Goal: Information Seeking & Learning: Learn about a topic

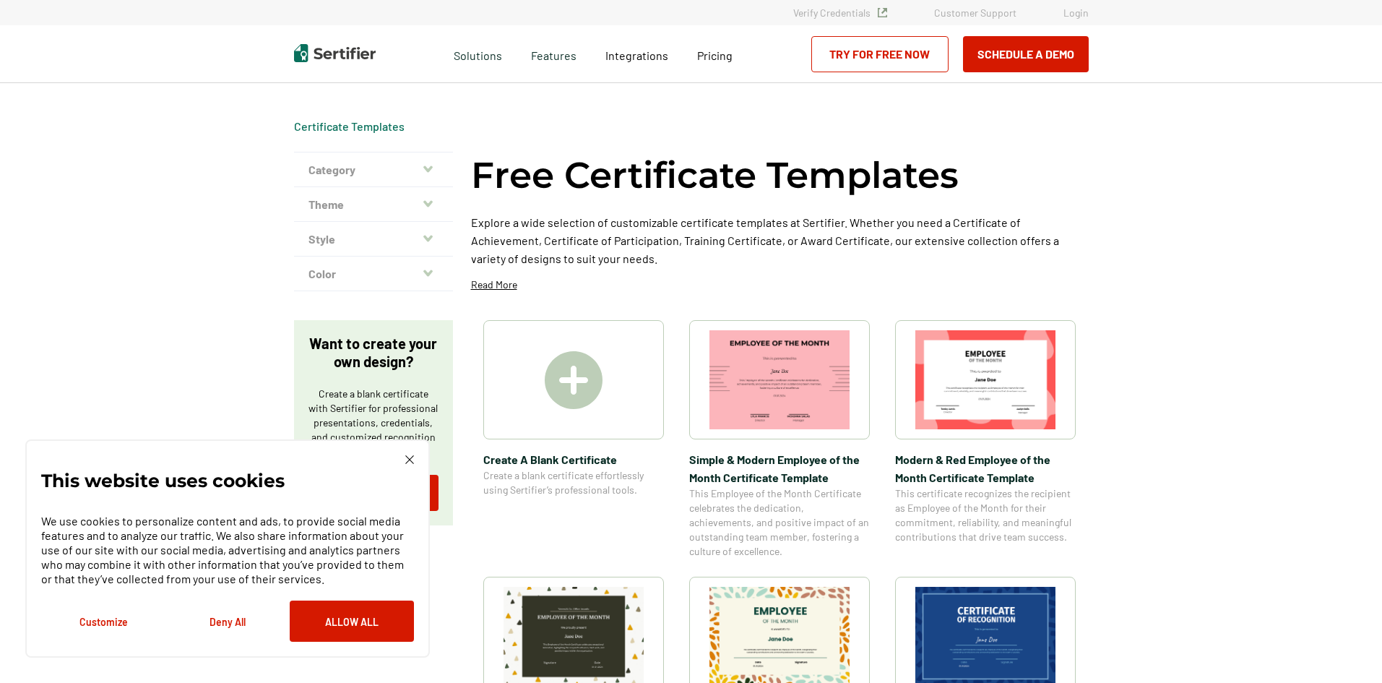
click at [408, 452] on div "This website uses cookies We use cookies to personalize content and ads, to pro…" at bounding box center [227, 548] width 405 height 218
click at [400, 461] on div "This website uses cookies We use cookies to personalize content and ads, to pro…" at bounding box center [227, 548] width 373 height 186
click at [409, 457] on img at bounding box center [409, 459] width 9 height 9
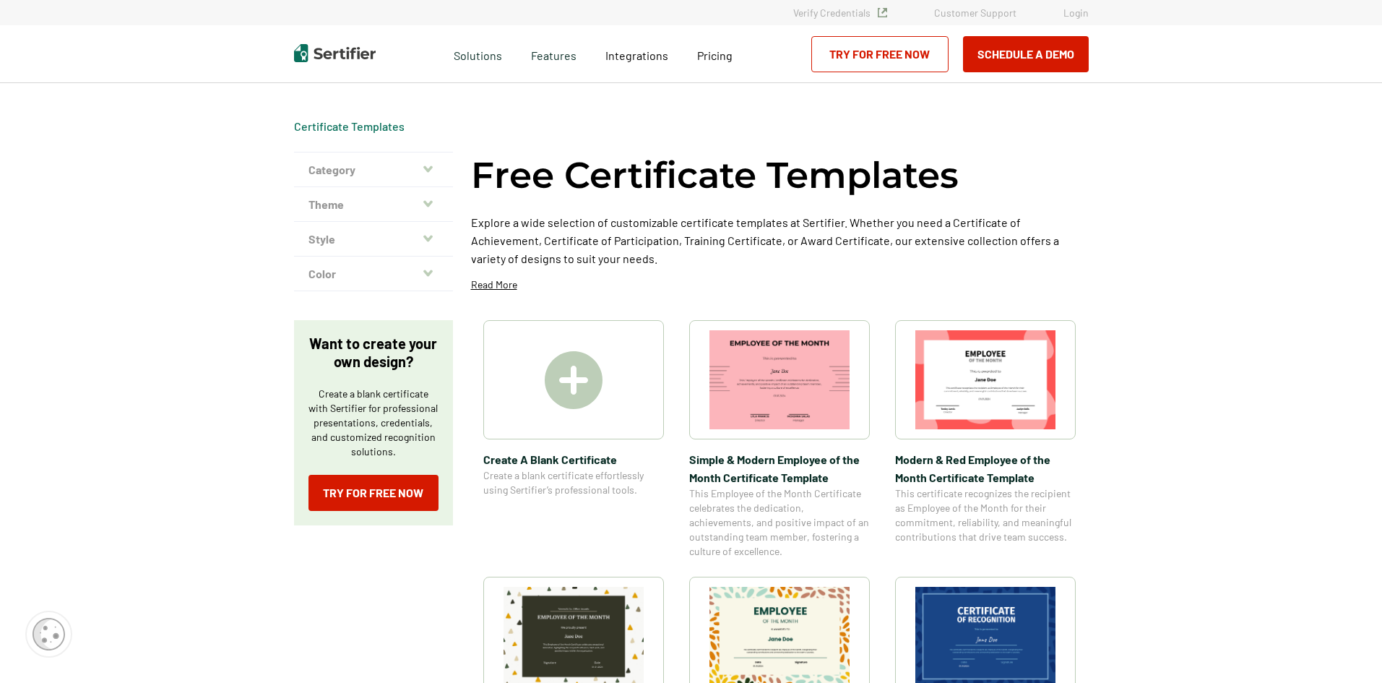
click at [428, 241] on icon "button" at bounding box center [427, 239] width 9 height 12
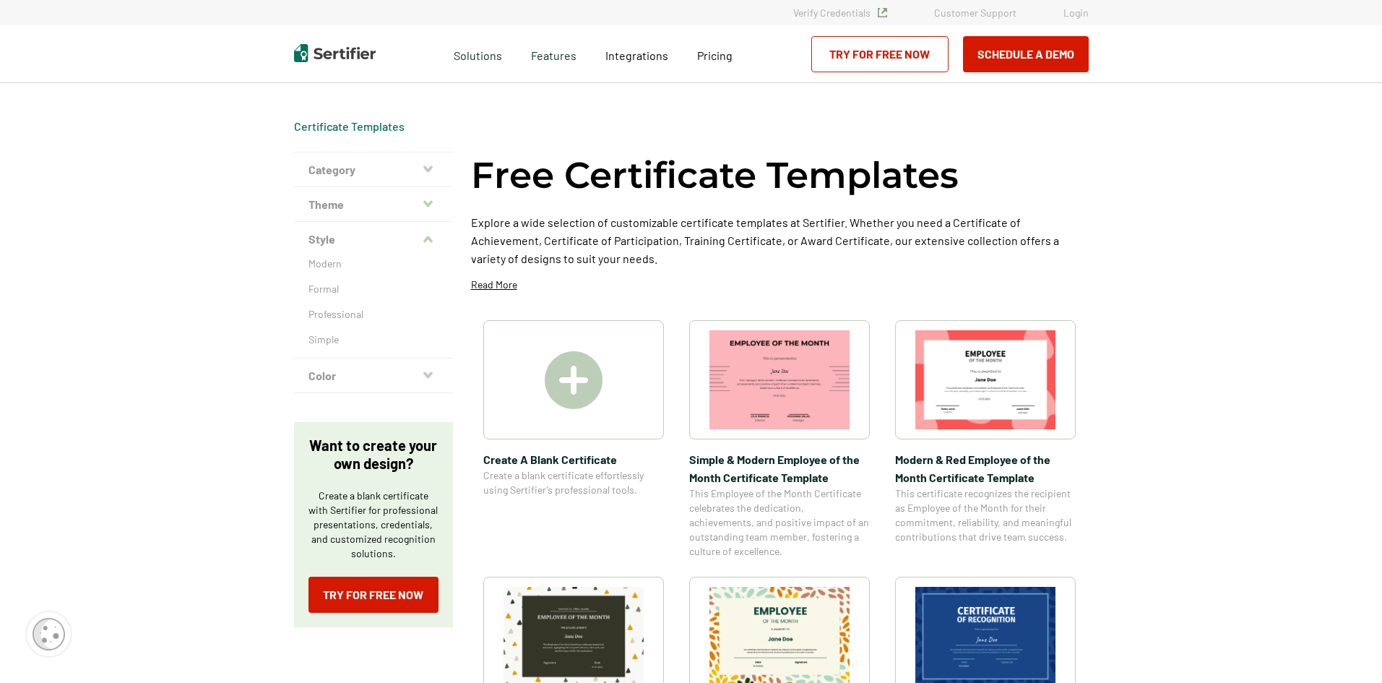
click at [428, 241] on icon "button" at bounding box center [427, 239] width 9 height 7
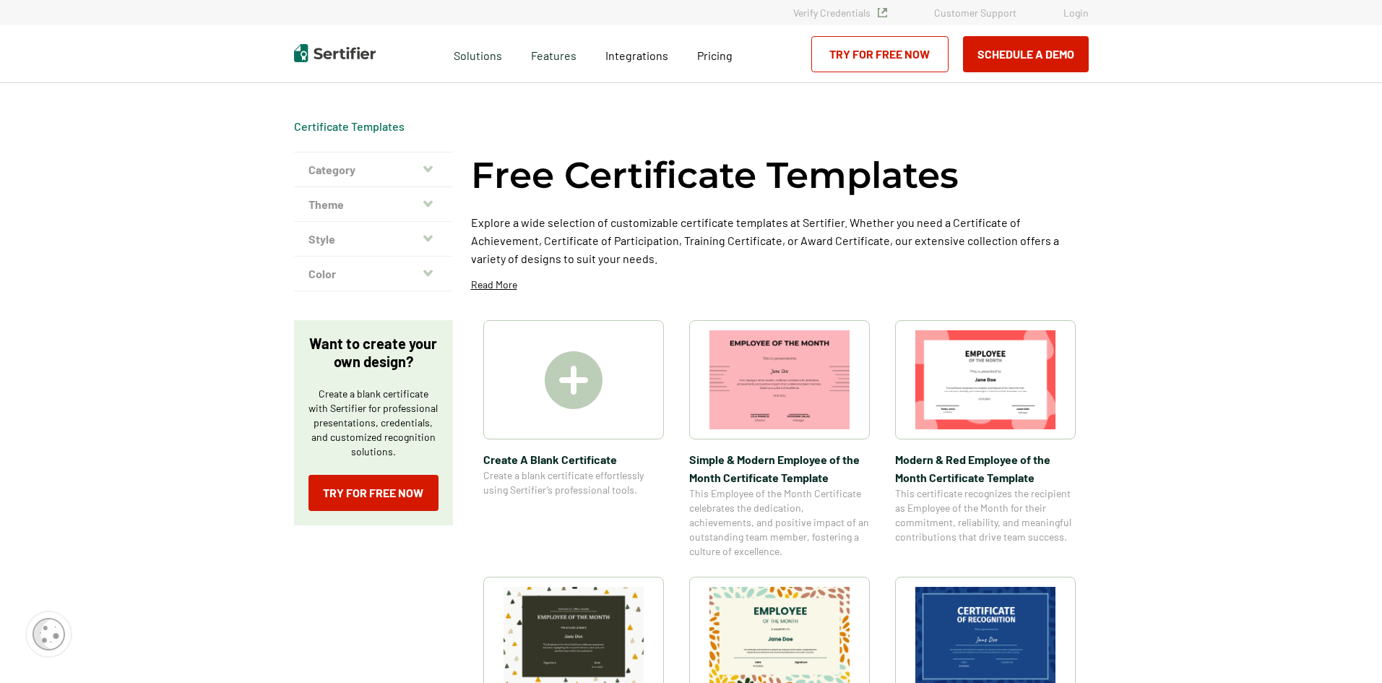
click at [432, 204] on icon "button" at bounding box center [427, 203] width 9 height 7
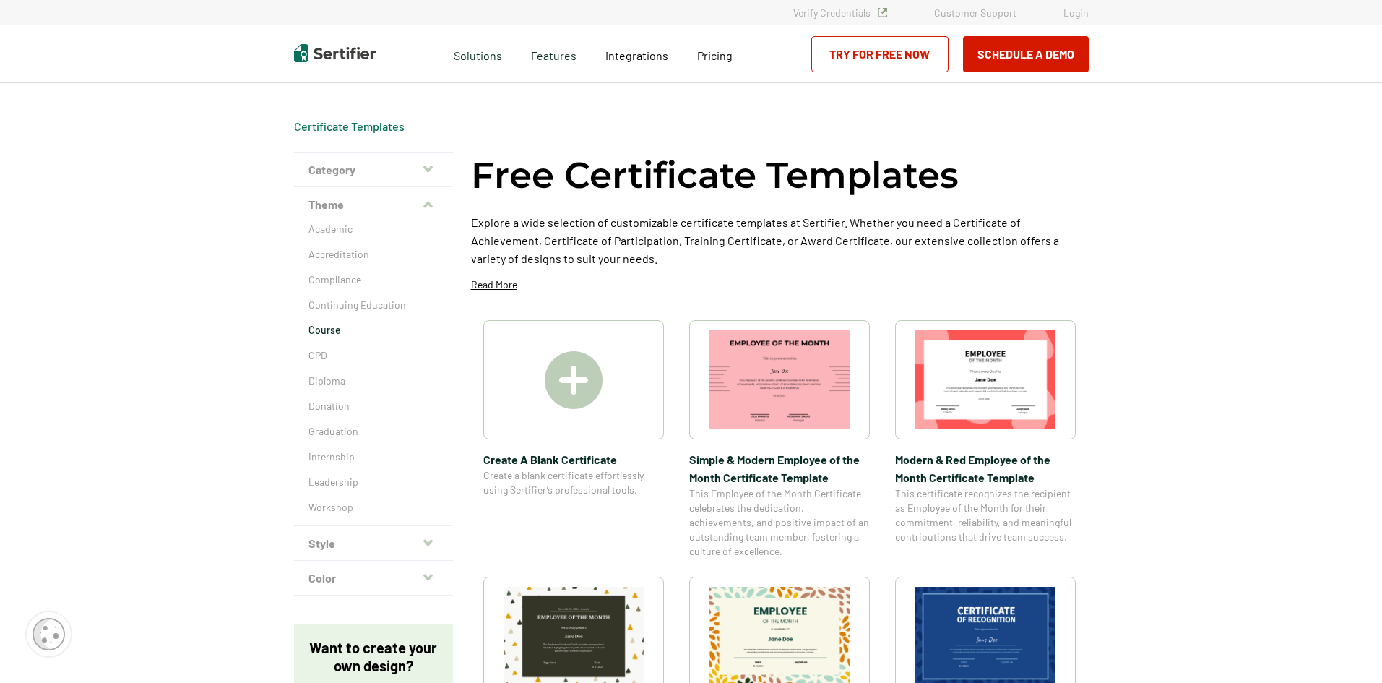
click at [338, 332] on p "Course" at bounding box center [374, 330] width 130 height 14
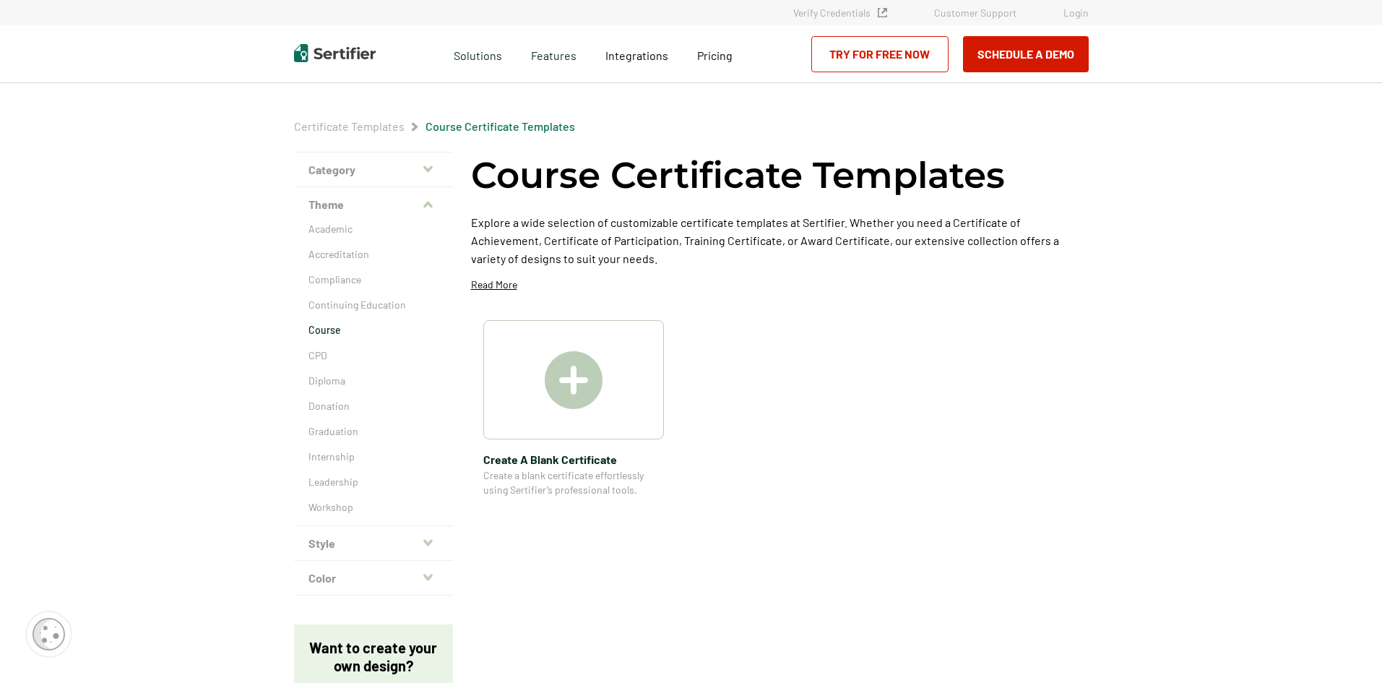
click at [424, 175] on button "Category" at bounding box center [373, 169] width 159 height 35
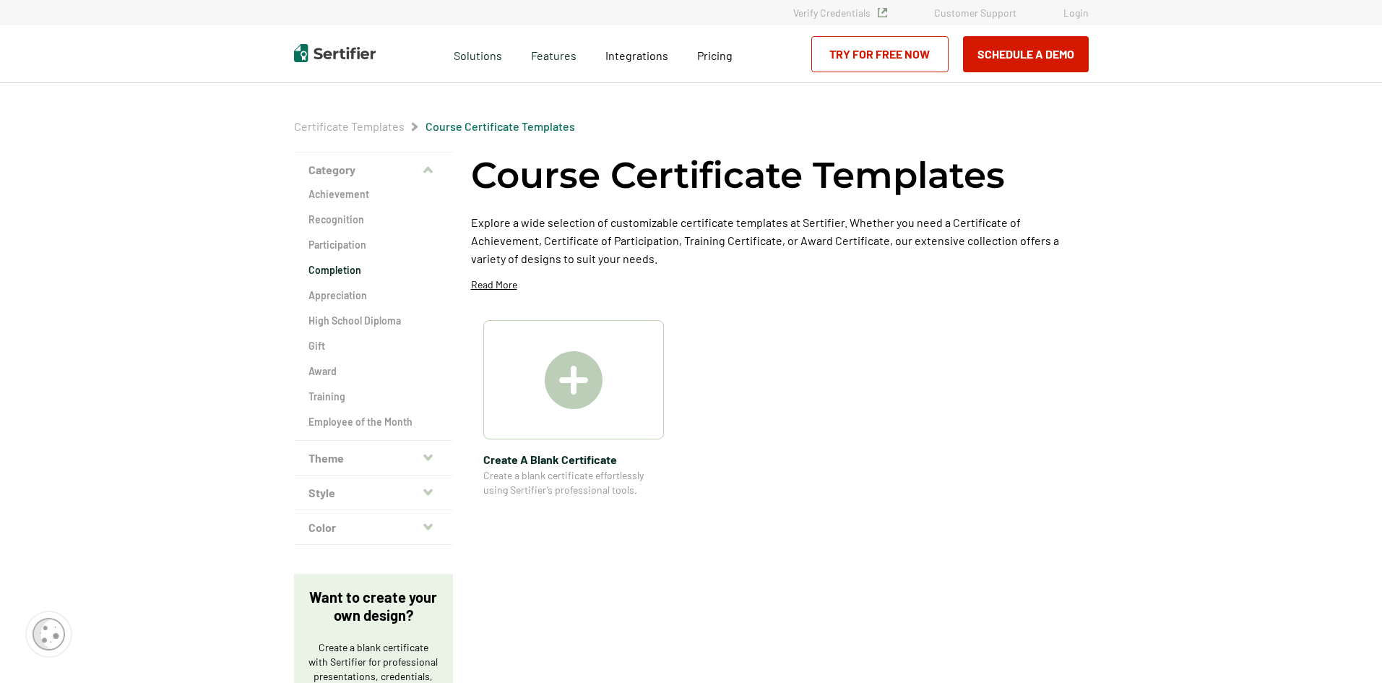
click at [367, 268] on h2 "Completion" at bounding box center [374, 270] width 130 height 14
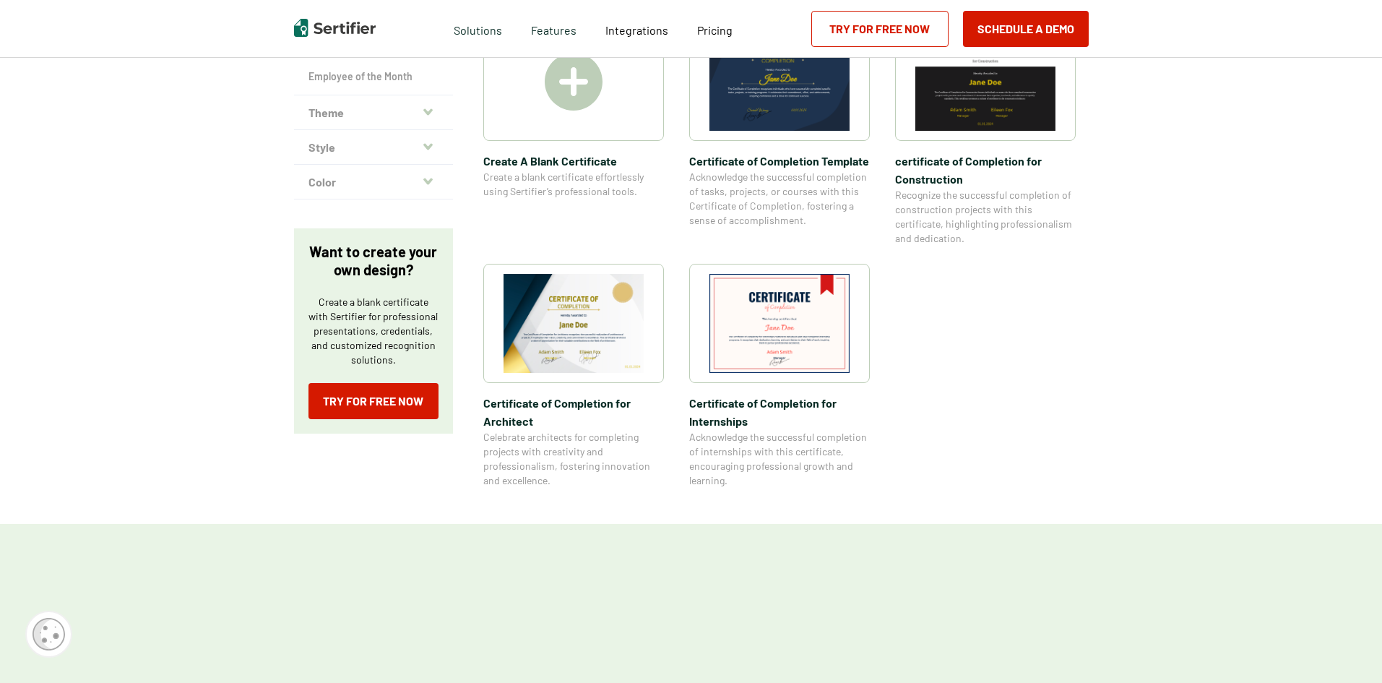
scroll to position [361, 0]
